Goal: Find specific page/section: Find specific page/section

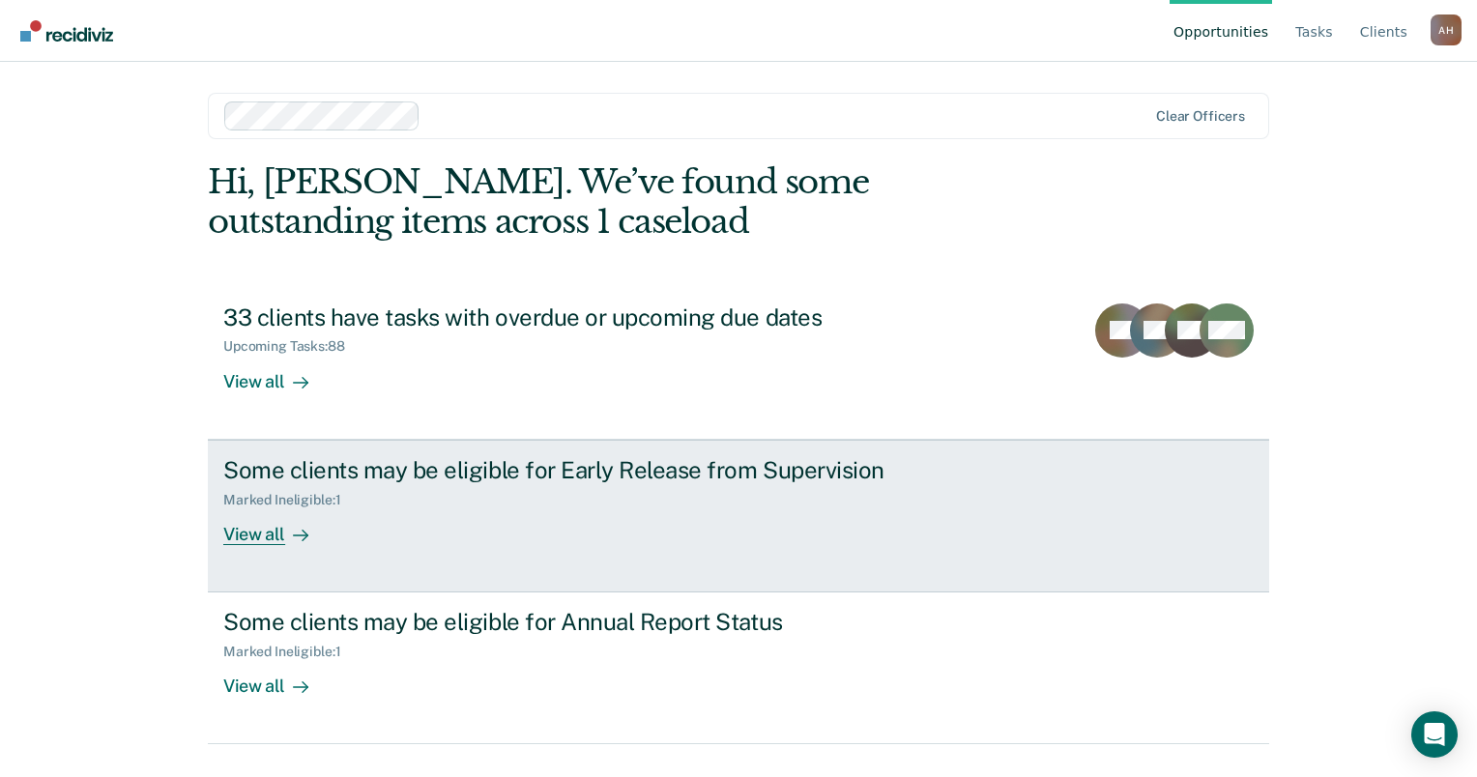
click at [267, 531] on div "View all" at bounding box center [277, 526] width 108 height 38
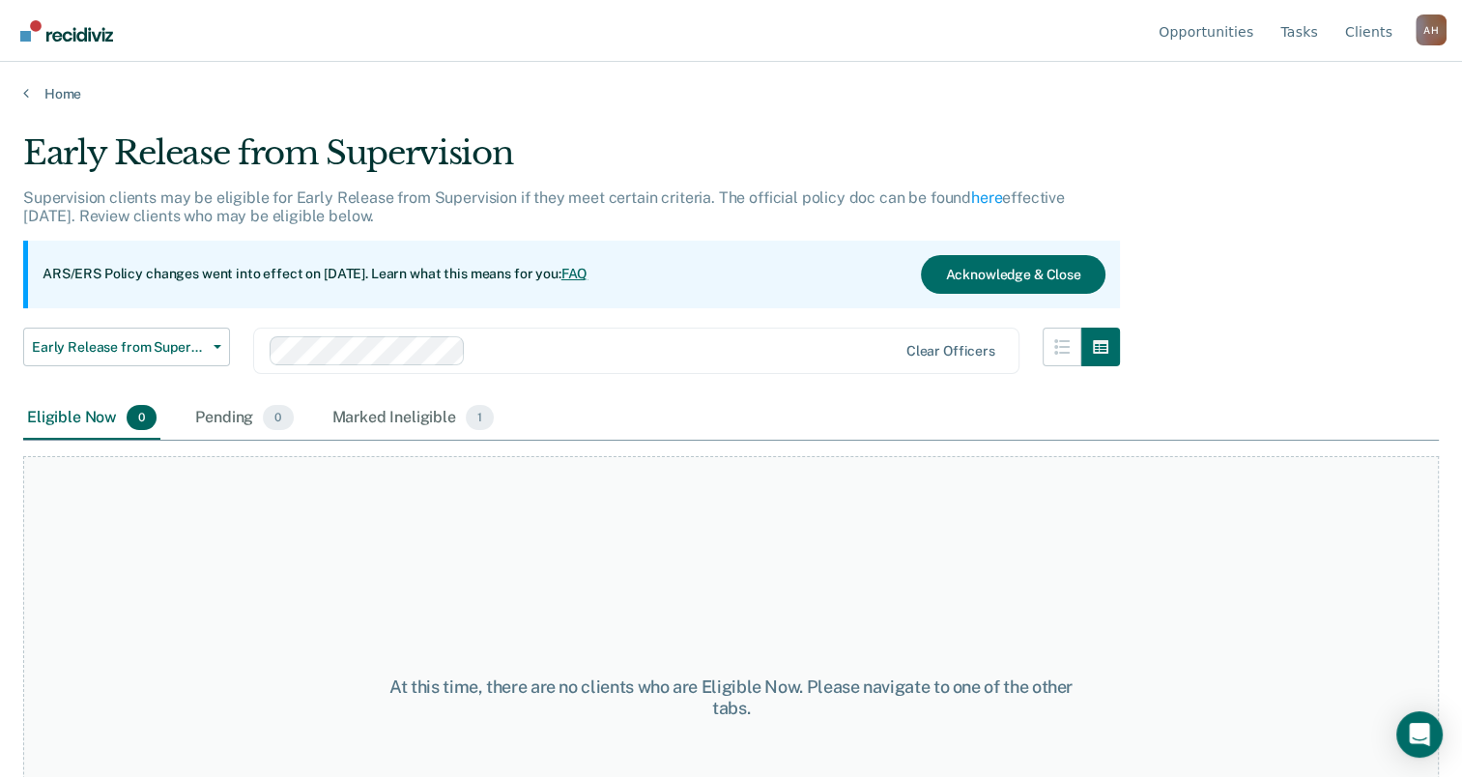
click at [55, 82] on div "Home" at bounding box center [731, 82] width 1462 height 41
click at [55, 95] on link "Home" at bounding box center [731, 93] width 1416 height 17
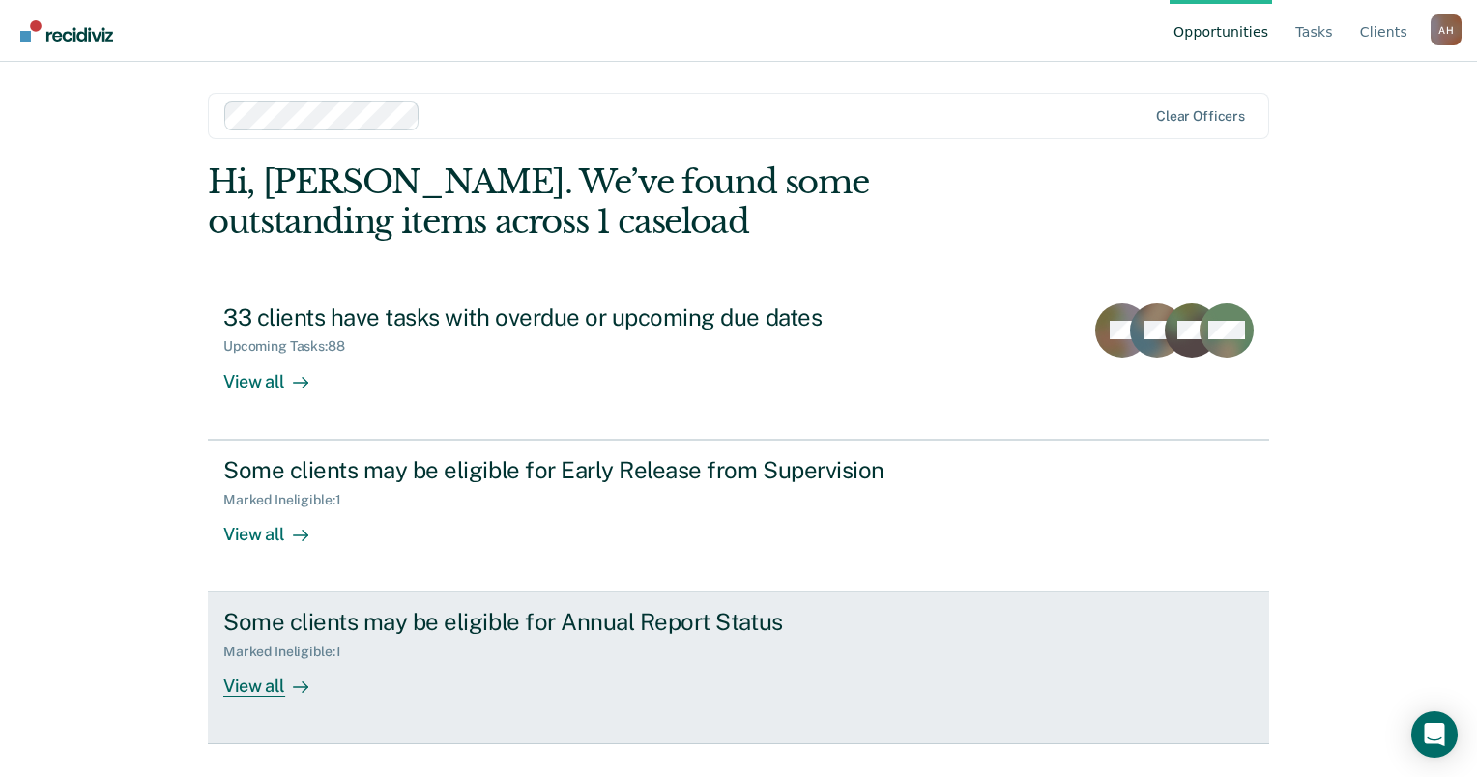
click at [339, 622] on div "Some clients may be eligible for Annual Report Status" at bounding box center [562, 622] width 678 height 28
